Goal: Transaction & Acquisition: Purchase product/service

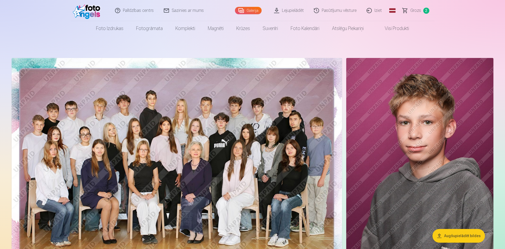
click at [417, 10] on span "Grozs" at bounding box center [415, 10] width 11 height 6
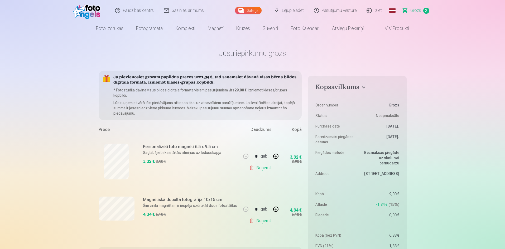
click at [254, 10] on link "Galerija" at bounding box center [248, 10] width 27 height 7
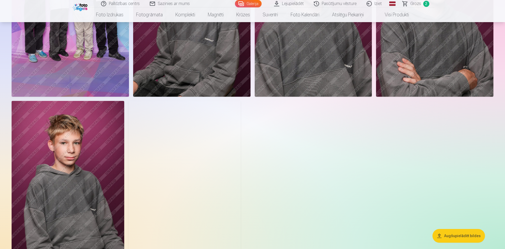
scroll to position [369, 0]
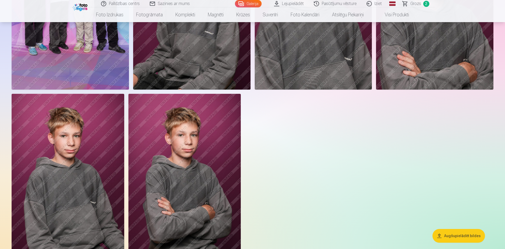
click at [412, 3] on span "Grozs" at bounding box center [415, 4] width 11 height 6
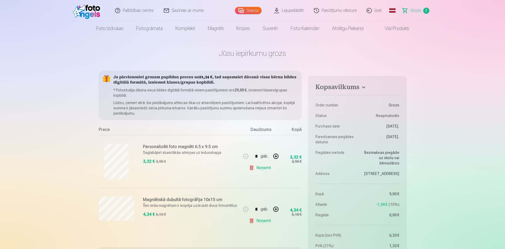
click at [254, 10] on link "Galerija" at bounding box center [248, 10] width 27 height 7
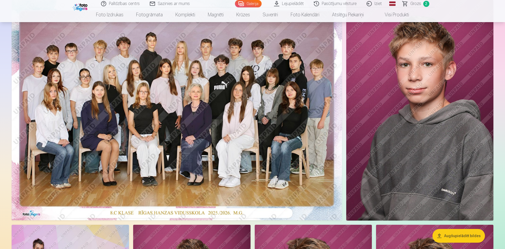
scroll to position [53, 0]
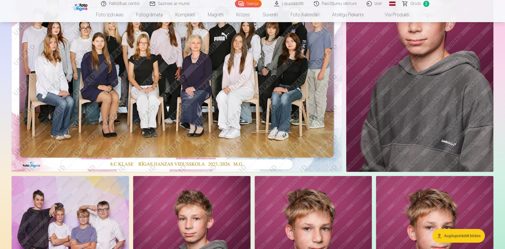
scroll to position [105, 0]
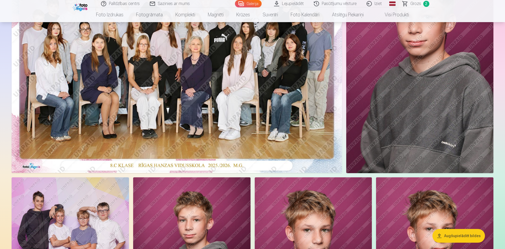
click at [413, 4] on span "Grozs" at bounding box center [415, 4] width 11 height 6
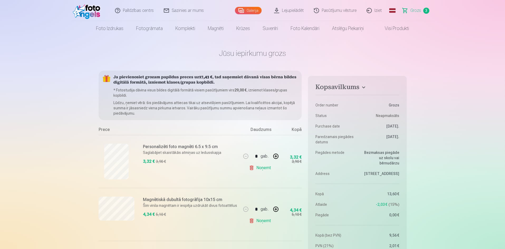
click at [256, 11] on link "Galerija" at bounding box center [248, 10] width 27 height 7
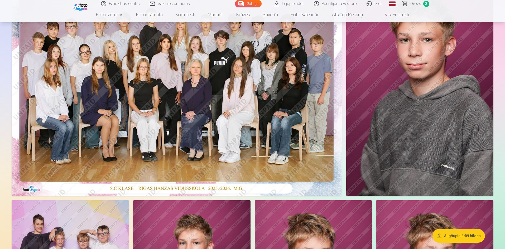
scroll to position [79, 0]
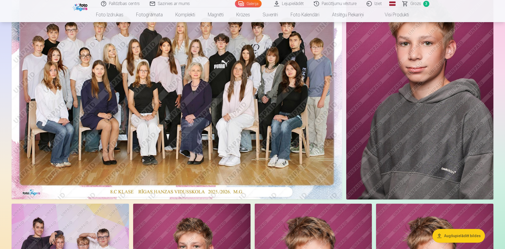
click at [418, 3] on span "Grozs" at bounding box center [415, 4] width 11 height 6
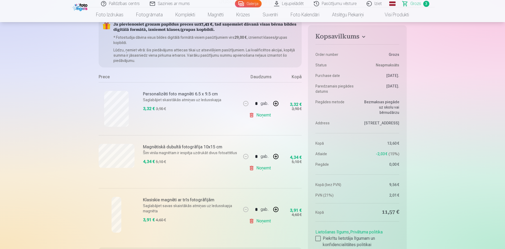
scroll to position [79, 0]
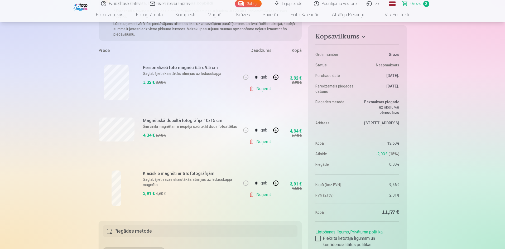
click at [277, 77] on button "button" at bounding box center [275, 77] width 13 height 13
type input "*"
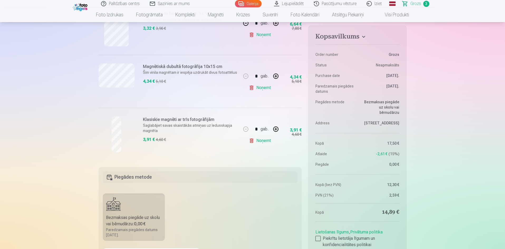
scroll to position [105, 0]
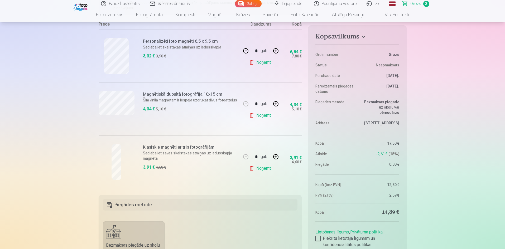
click at [269, 169] on link "Noņemt" at bounding box center [261, 168] width 24 height 11
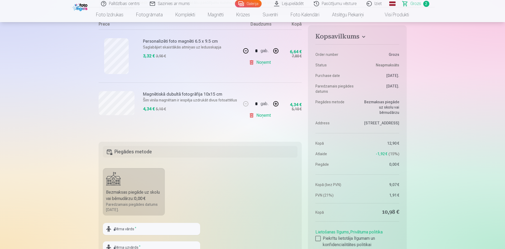
scroll to position [79, 0]
